Goal: Find specific page/section: Find specific page/section

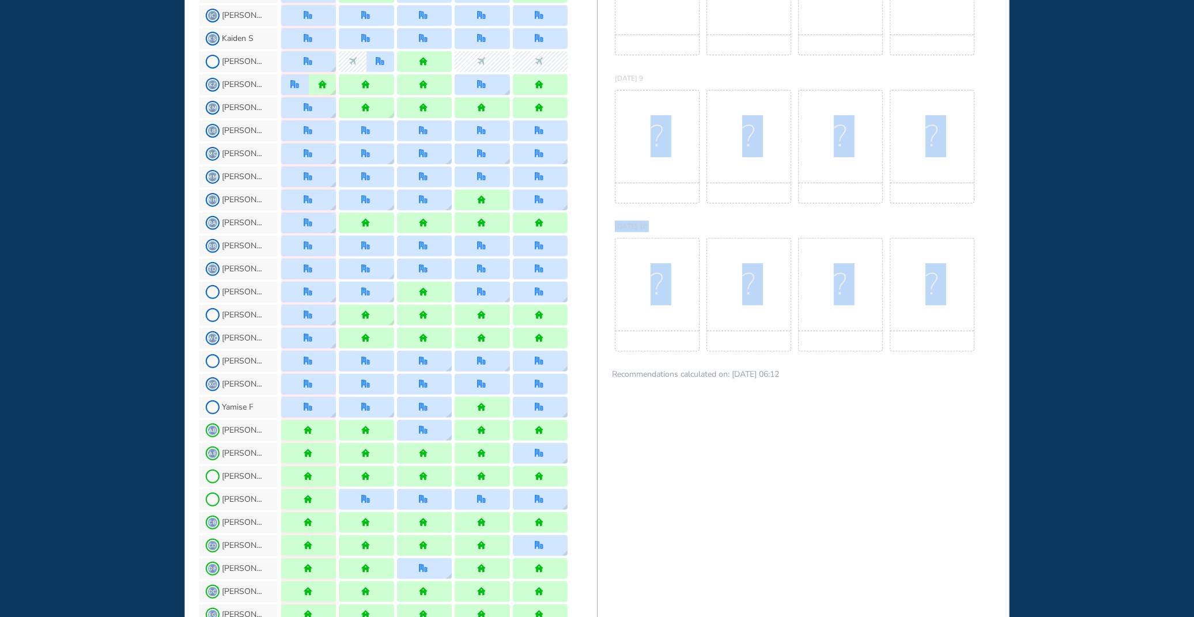
drag, startPoint x: 597, startPoint y: 582, endPoint x: 597, endPoint y: 619, distance: 36.9
click at [597, 616] on html "WHO'S WHERE WHEN MY WORK INITIATIVES 140 JL New! NOTIFICATIONS All Location Tas…" at bounding box center [597, 308] width 1194 height 617
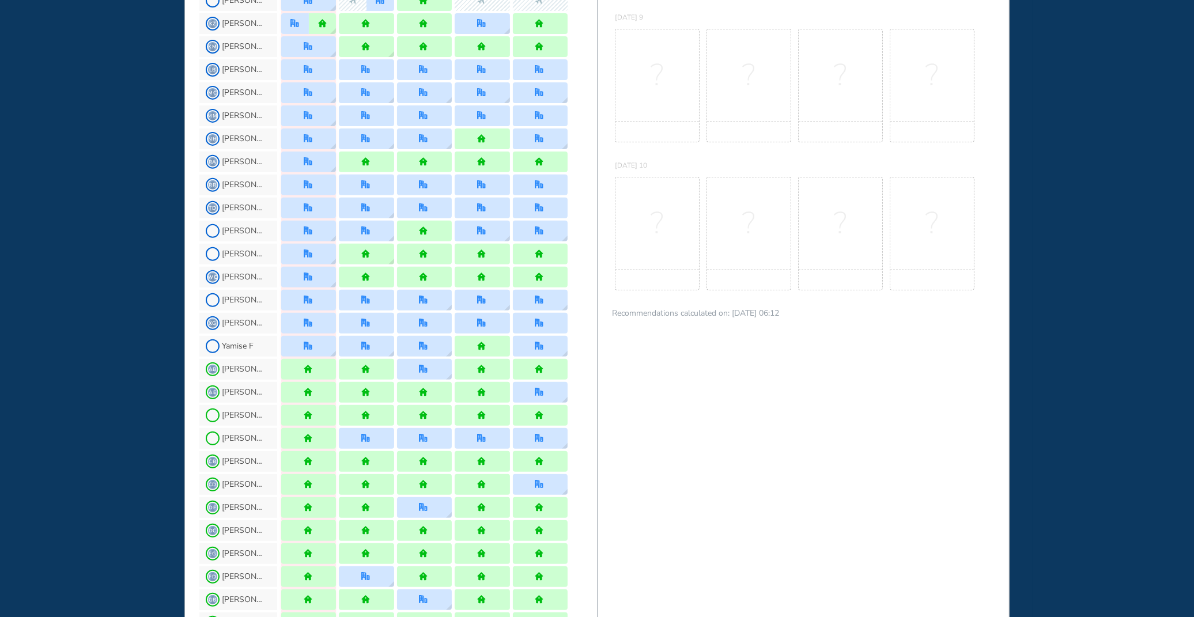
drag, startPoint x: 638, startPoint y: 585, endPoint x: 884, endPoint y: 474, distance: 269.7
click at [884, 477] on div "BEST OFFICE DAYS WORKPLAN [DATE] Mon 6 No Best Office Days to show! Update your…" at bounding box center [803, 264] width 413 height 1493
click at [600, 4] on div "BEST OFFICE DAYS WORKPLAN [DATE] Mon 6 No Best Office Days to show! Update your…" at bounding box center [803, 264] width 413 height 1493
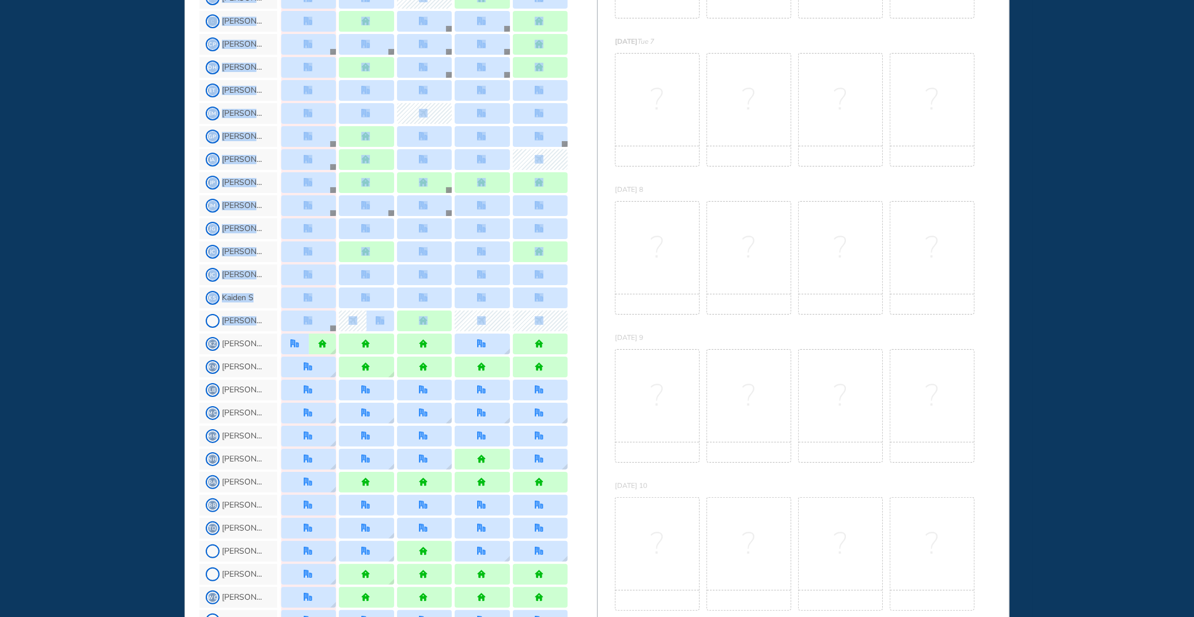
drag, startPoint x: 595, startPoint y: 6, endPoint x: 595, endPoint y: -2, distance: 8.1
click at [595, 0] on html "WHO'S WHERE WHEN MY WORK INITIATIVES 140 JL New! NOTIFICATIONS All Location Tas…" at bounding box center [597, 308] width 1194 height 617
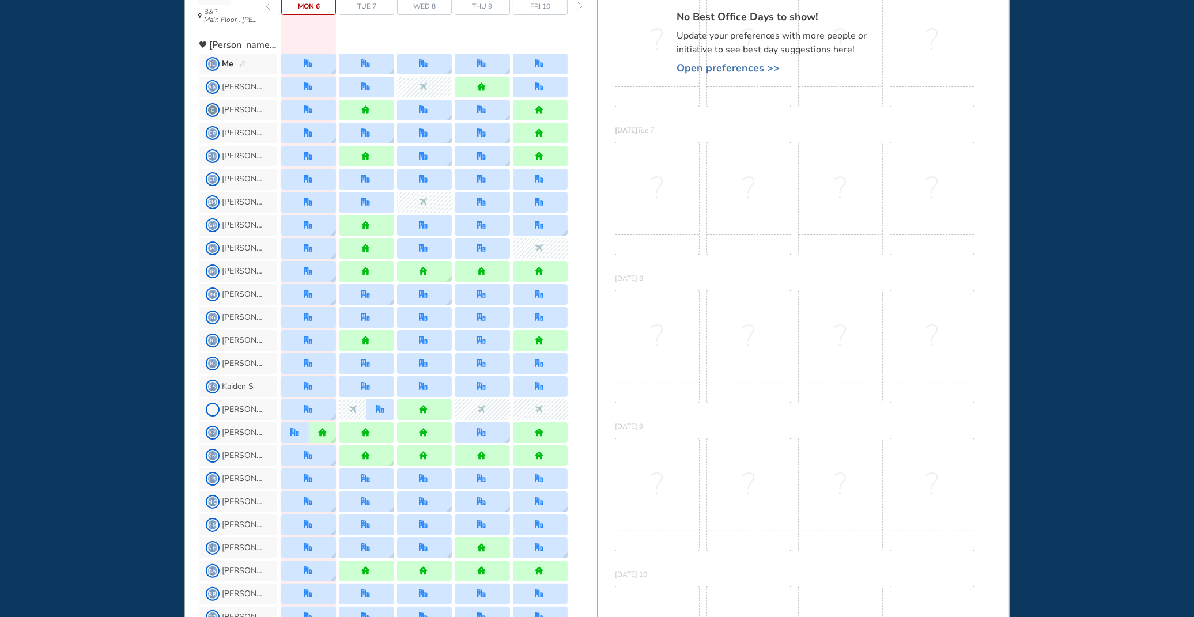
drag, startPoint x: 595, startPoint y: -2, endPoint x: 752, endPoint y: 199, distance: 255.3
click at [752, 194] on span "?" at bounding box center [748, 189] width 13 height 12
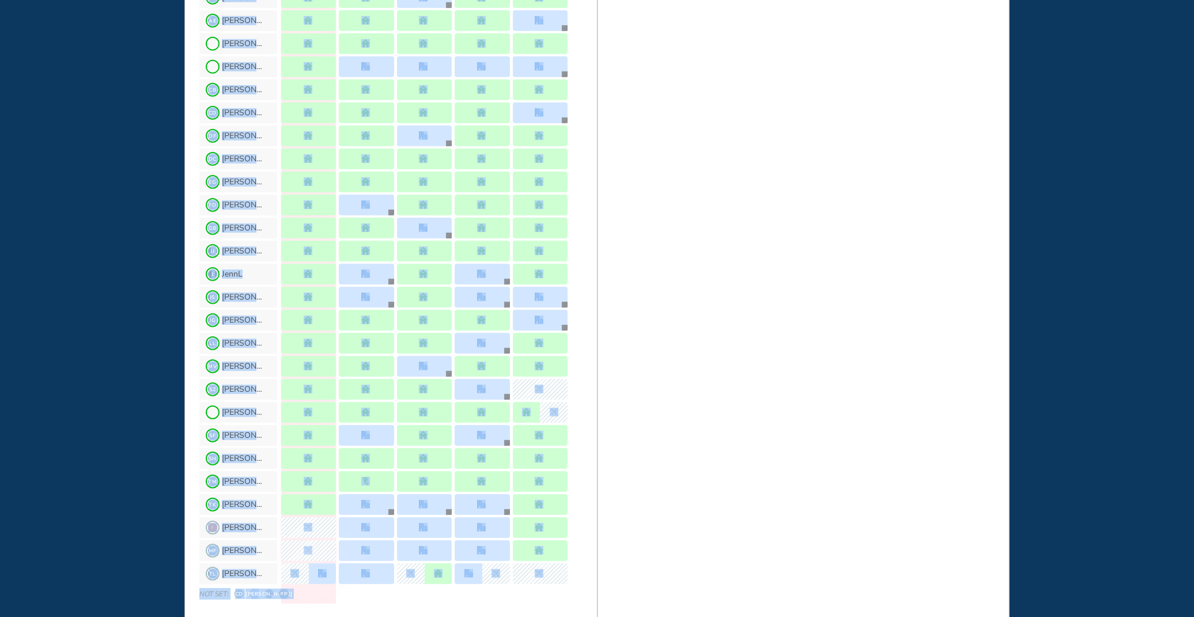
scroll to position [929, 0]
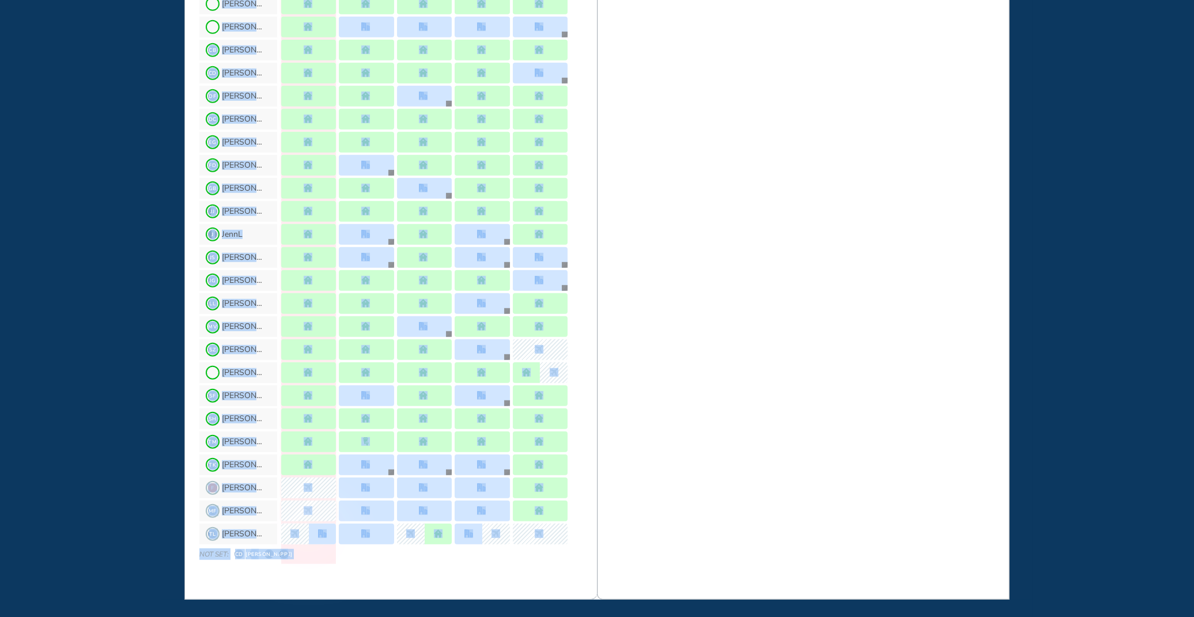
drag, startPoint x: 596, startPoint y: 485, endPoint x: 623, endPoint y: 555, distance: 76.1
